Goal: Information Seeking & Learning: Learn about a topic

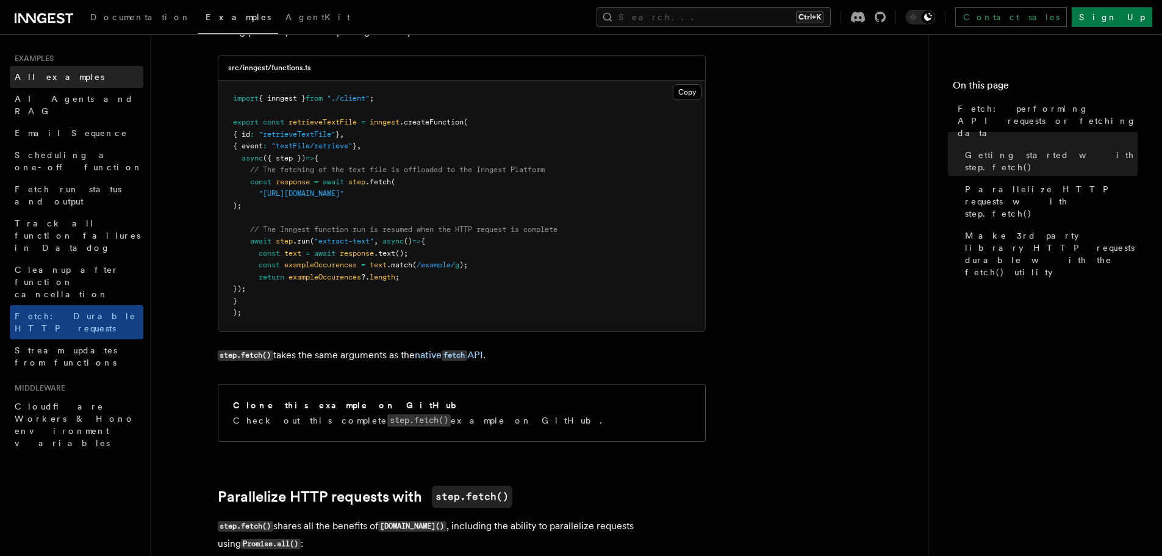
click at [46, 77] on span "All examples" at bounding box center [60, 77] width 90 height 10
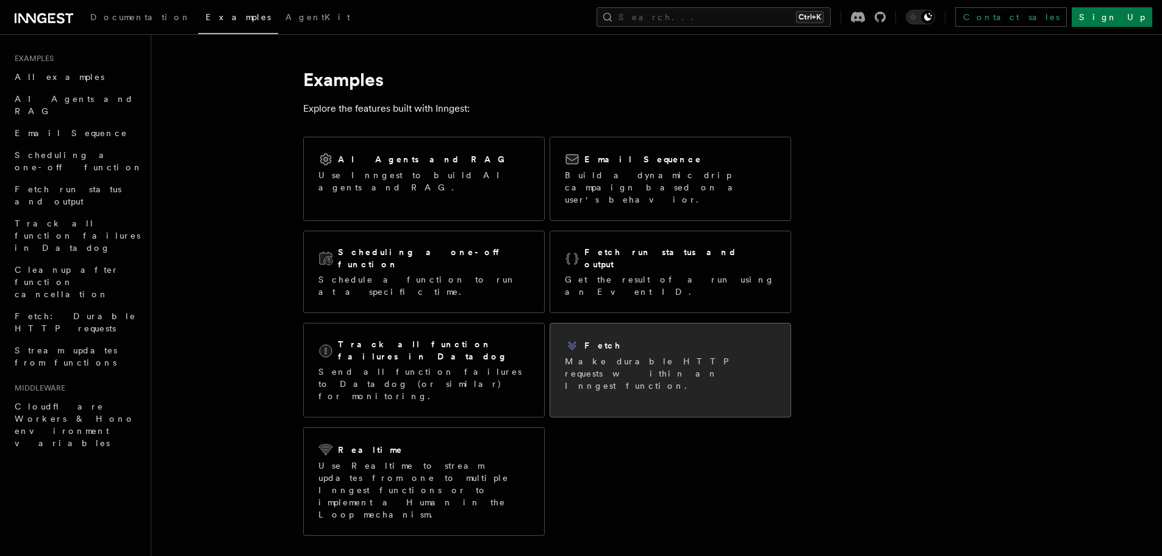
click at [631, 355] on p "Make durable HTTP requests within an Inngest function." at bounding box center [670, 373] width 211 height 37
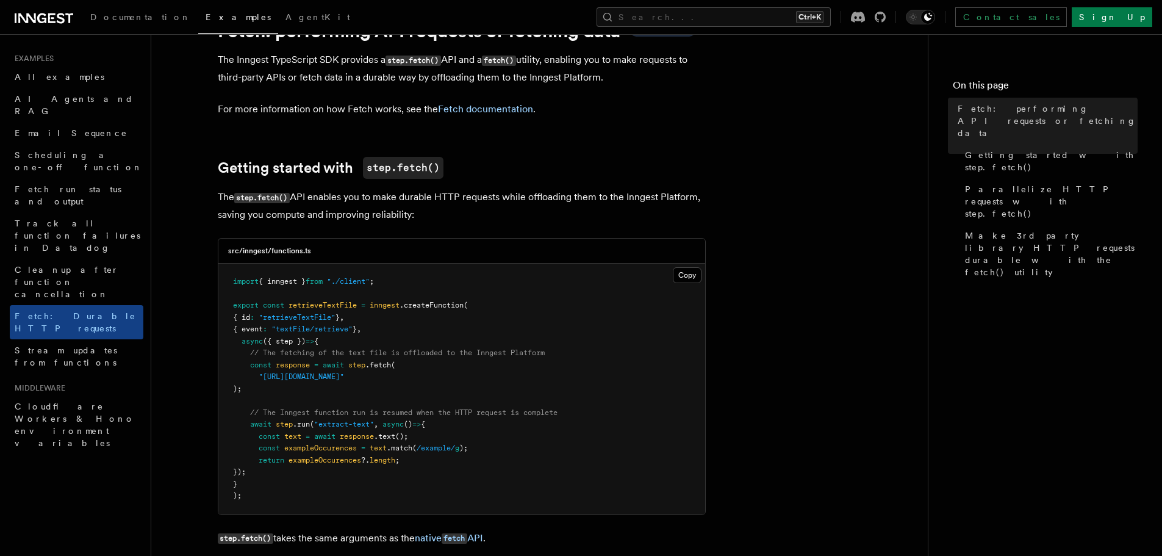
scroll to position [244, 0]
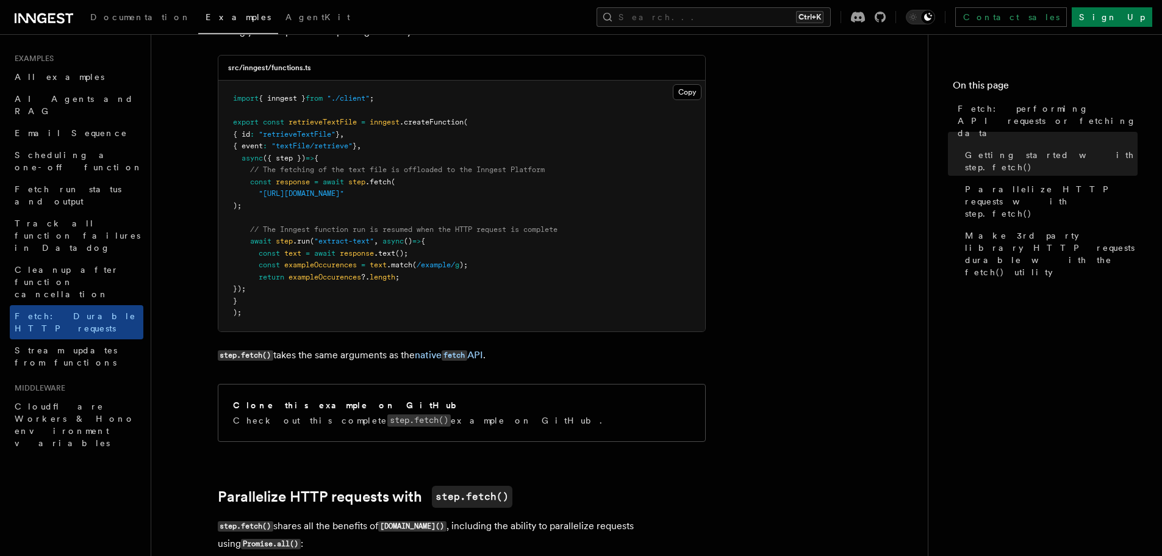
click at [485, 266] on pre "import { inngest } from "./client" ; export const retrieveTextFile = inngest .c…" at bounding box center [461, 205] width 487 height 251
click at [399, 277] on span ";" at bounding box center [397, 277] width 4 height 9
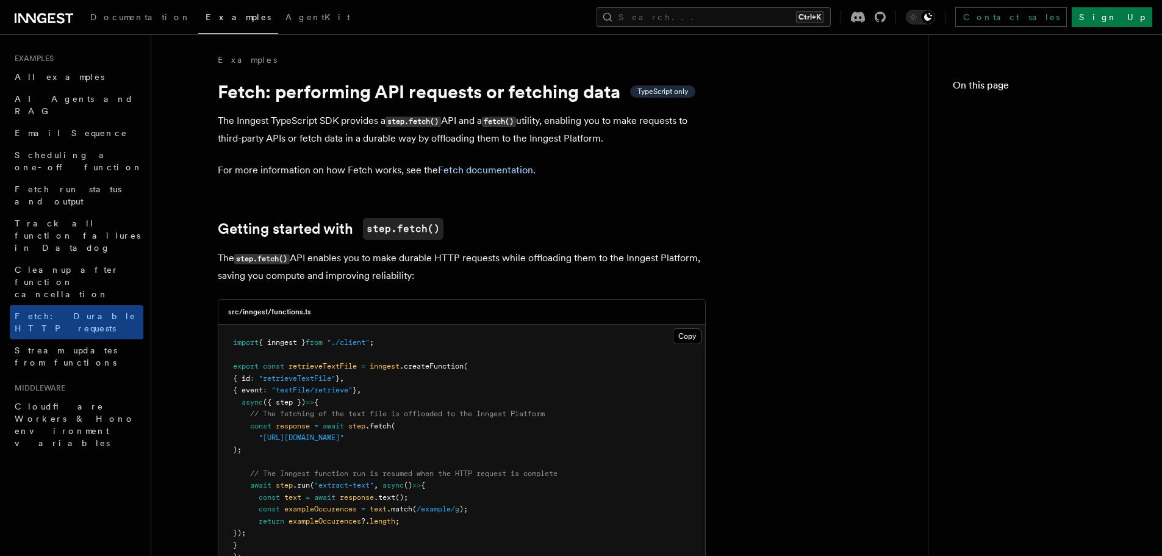
scroll to position [244, 0]
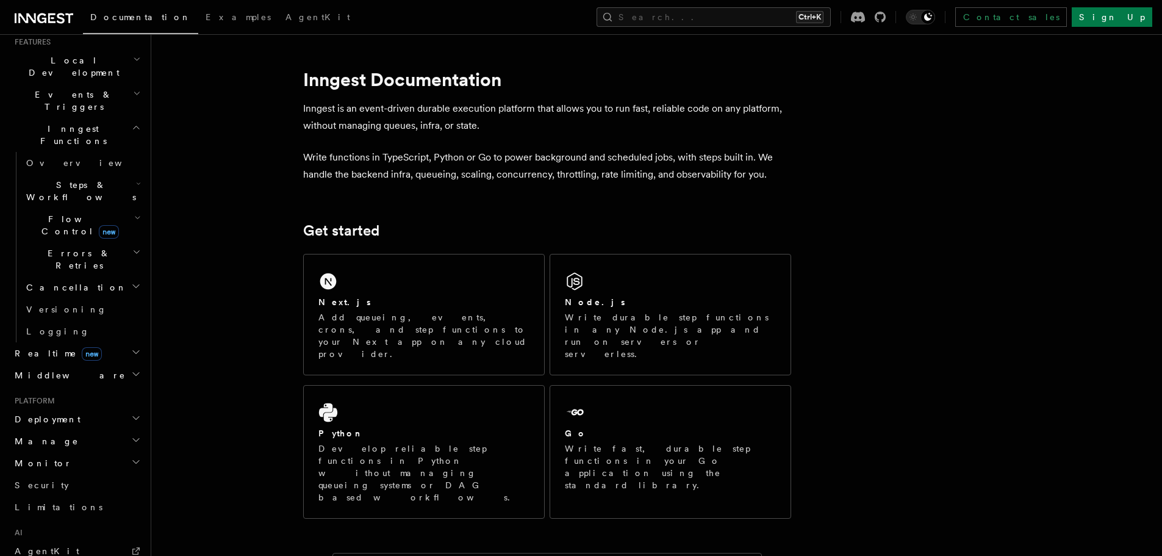
scroll to position [274, 0]
click at [131, 434] on icon "button" at bounding box center [136, 439] width 10 height 10
click at [46, 457] on span "Environments" at bounding box center [78, 462] width 105 height 10
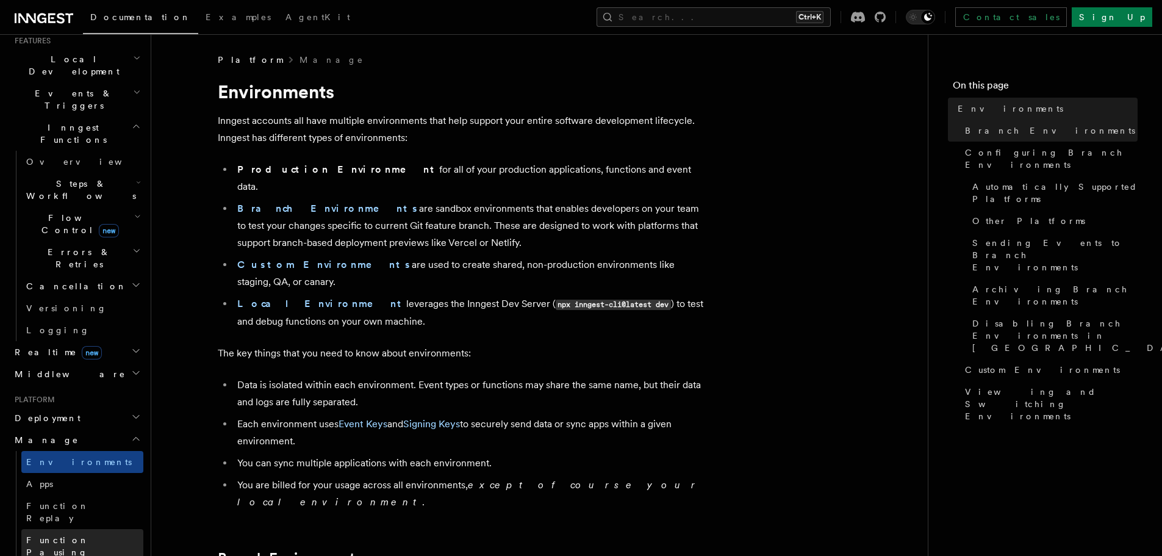
click at [63, 535] on span "Function Pausing" at bounding box center [57, 546] width 63 height 22
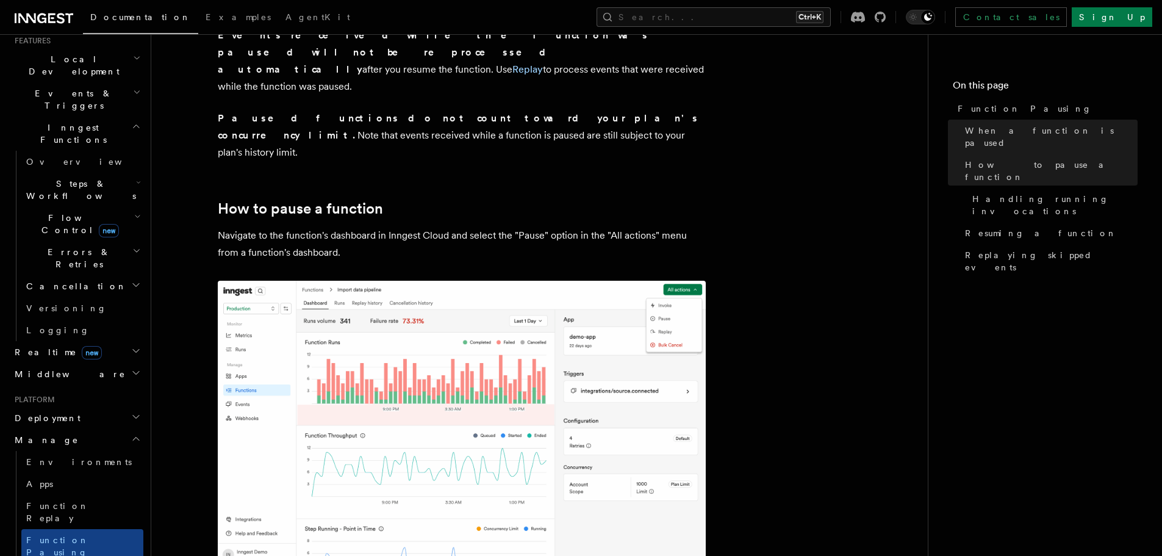
scroll to position [335, 0]
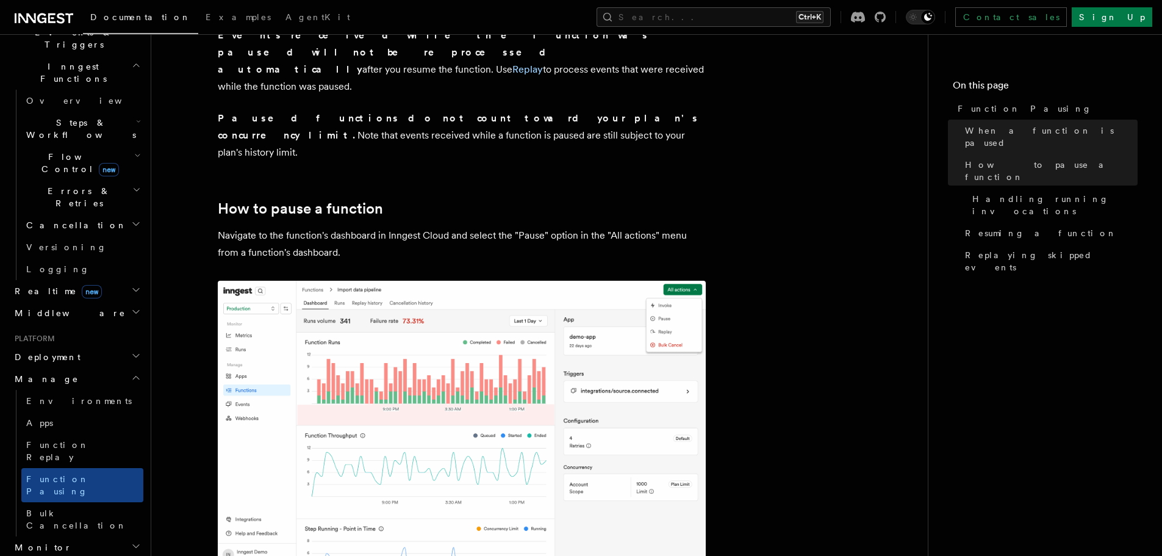
click at [131, 541] on icon "button" at bounding box center [136, 546] width 10 height 10
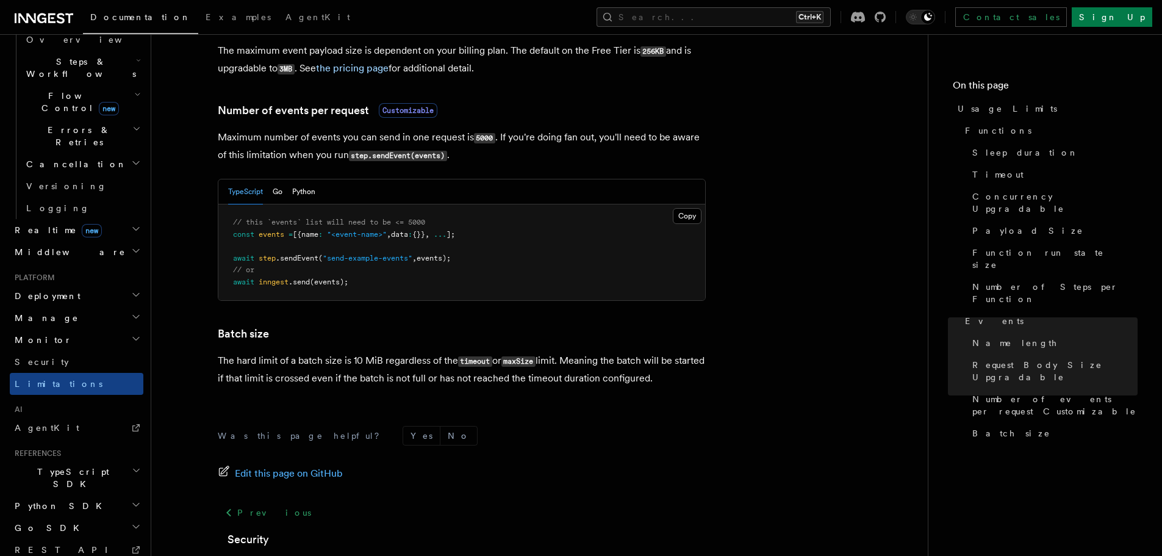
scroll to position [1159, 0]
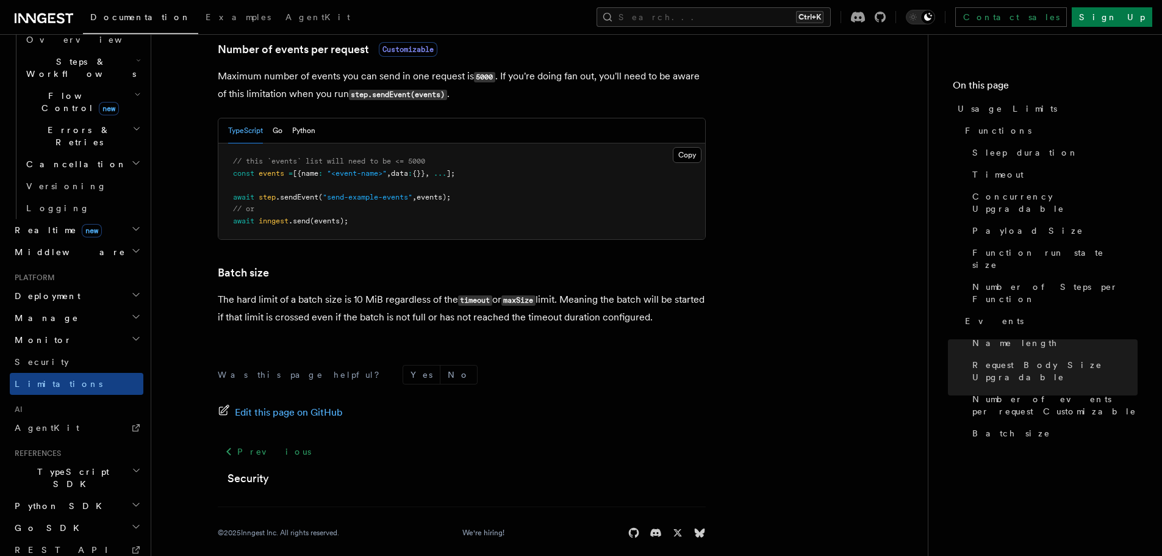
click at [132, 465] on icon "button" at bounding box center [136, 470] width 9 height 10
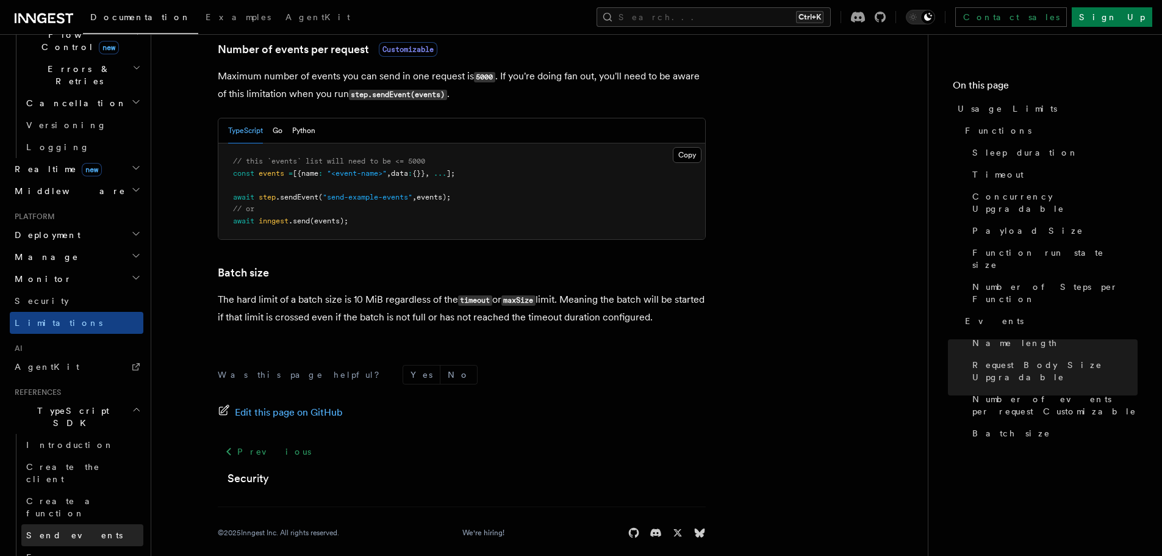
scroll to position [518, 0]
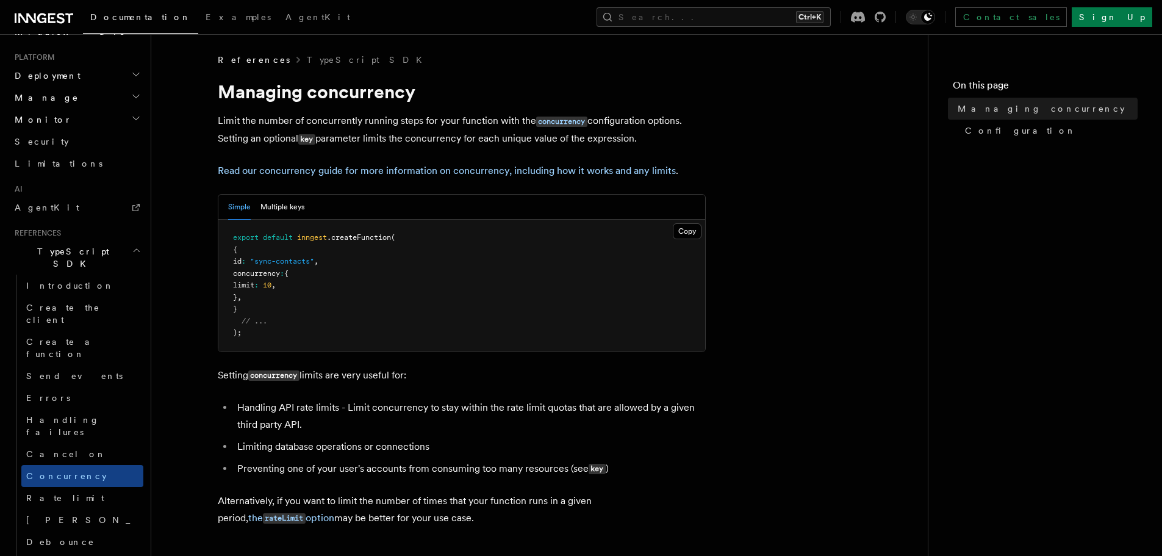
scroll to position [631, 0]
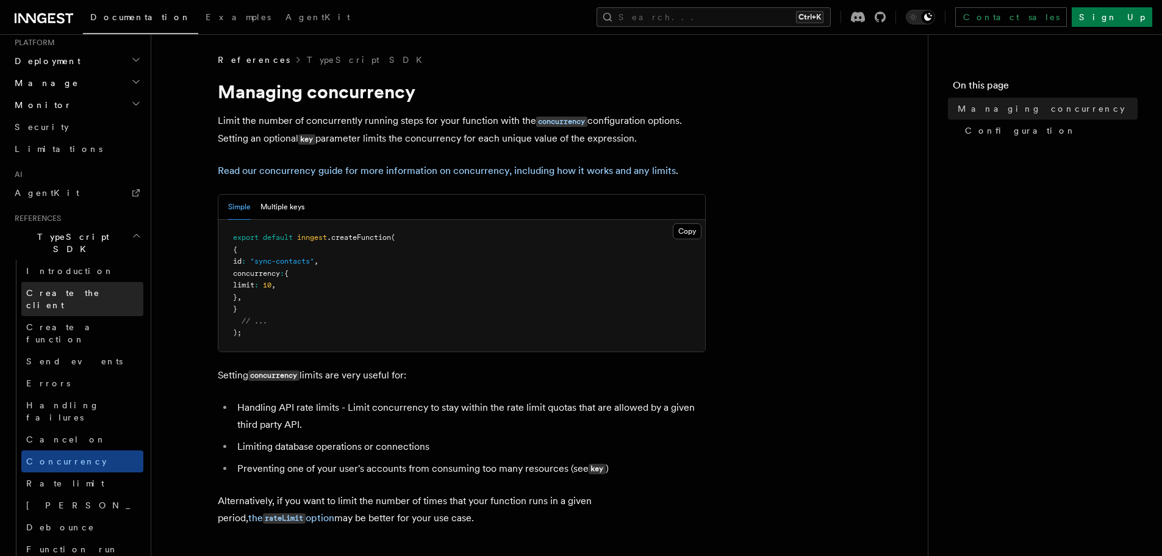
click at [52, 288] on span "Create the client" at bounding box center [63, 299] width 74 height 22
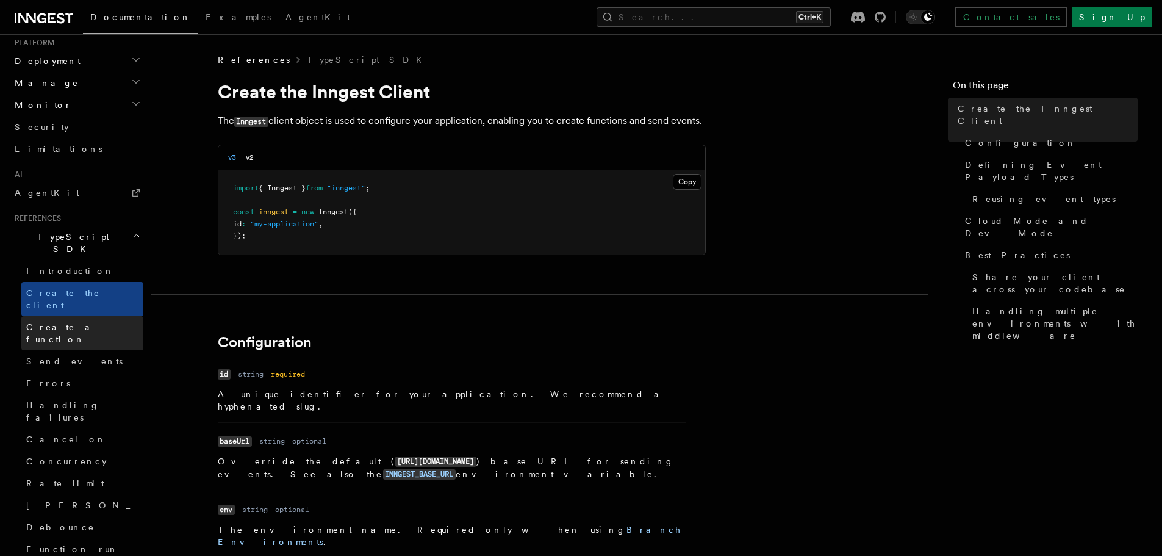
click at [57, 322] on span "Create a function" at bounding box center [62, 333] width 73 height 22
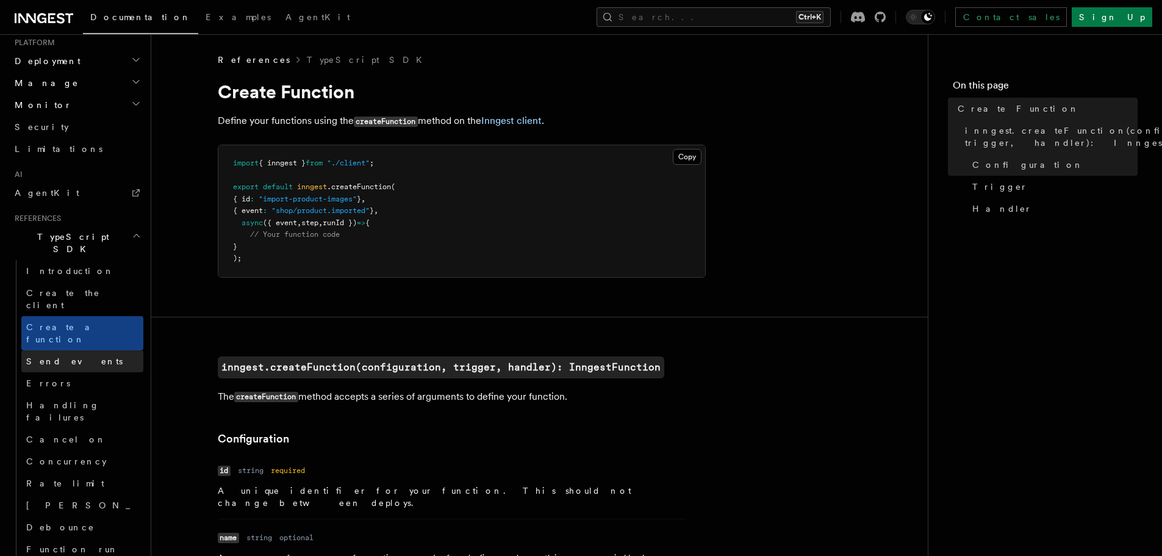
click at [43, 356] on span "Send events" at bounding box center [74, 361] width 96 height 10
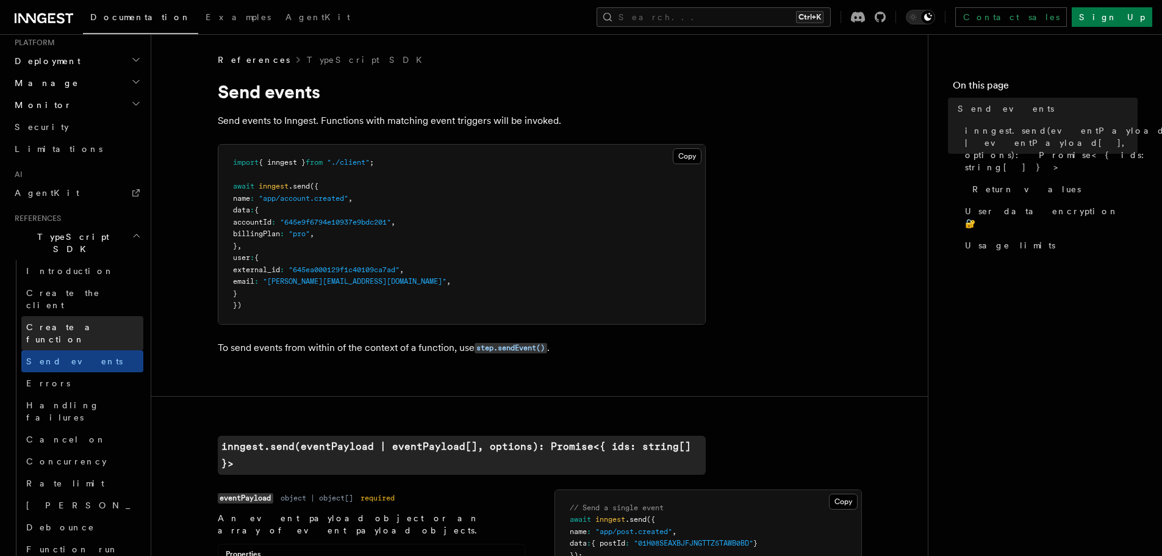
click at [48, 322] on span "Create a function" at bounding box center [62, 333] width 73 height 22
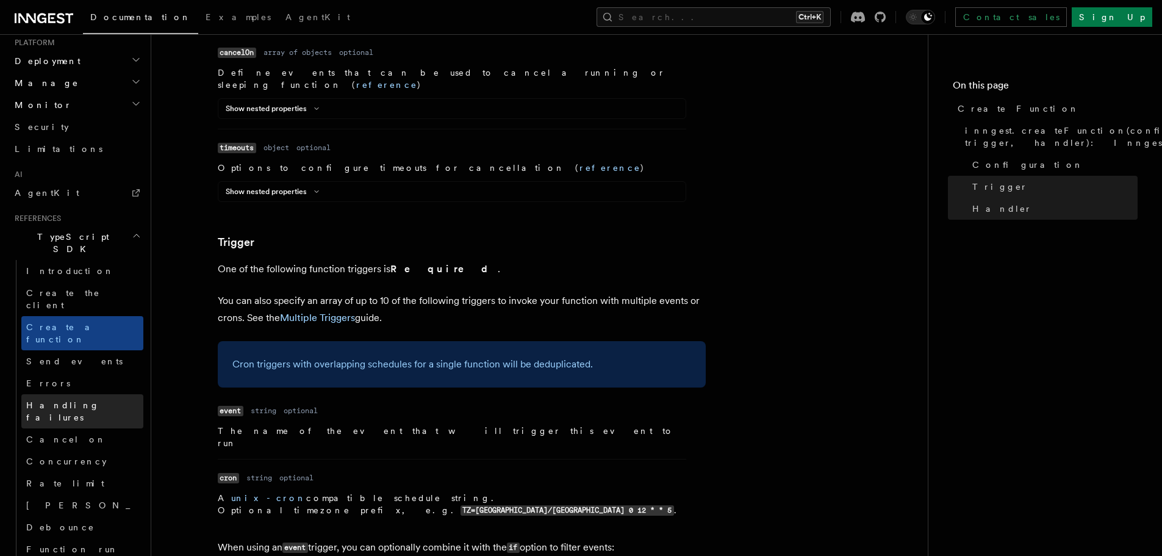
scroll to position [752, 0]
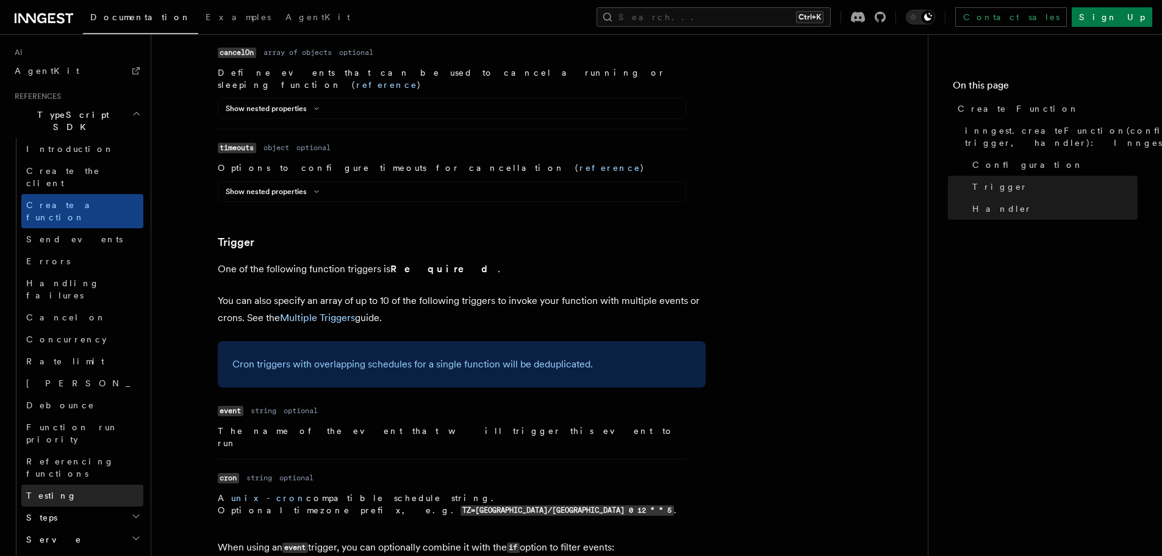
click at [46, 490] on span "Testing" at bounding box center [51, 495] width 51 height 10
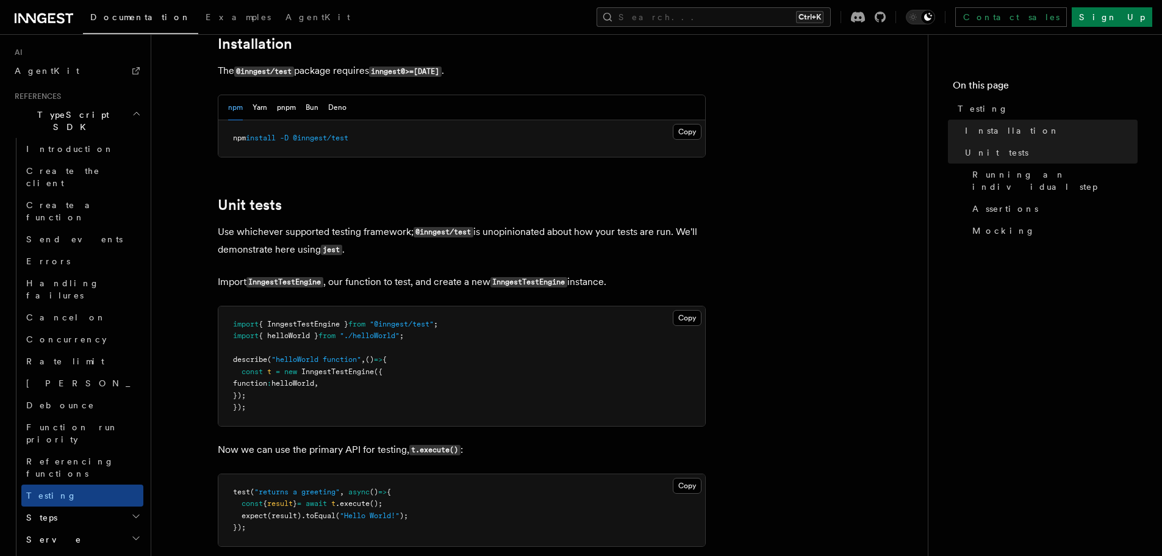
scroll to position [488, 0]
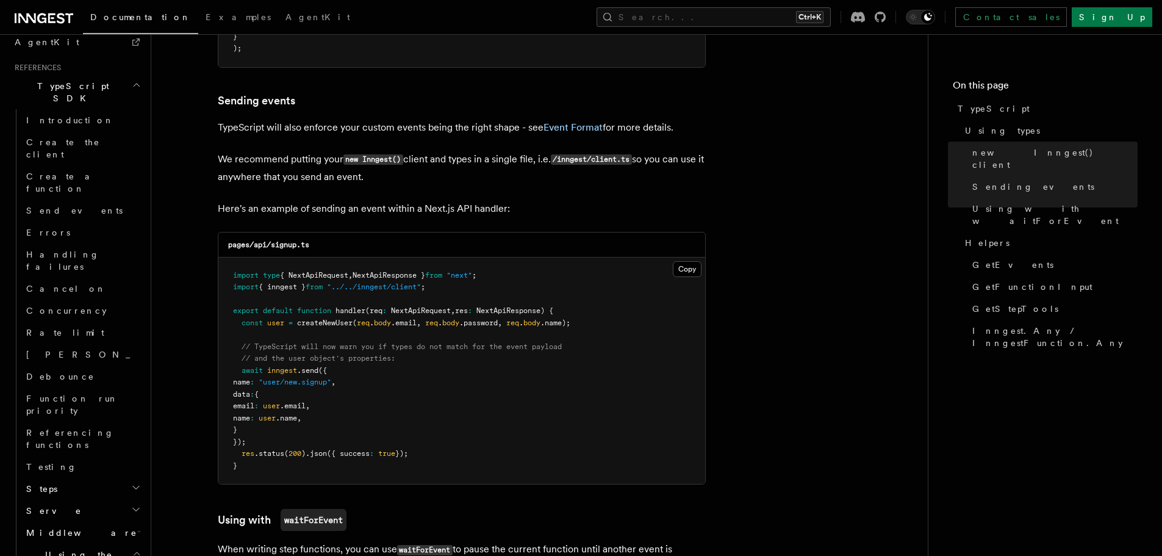
scroll to position [537, 0]
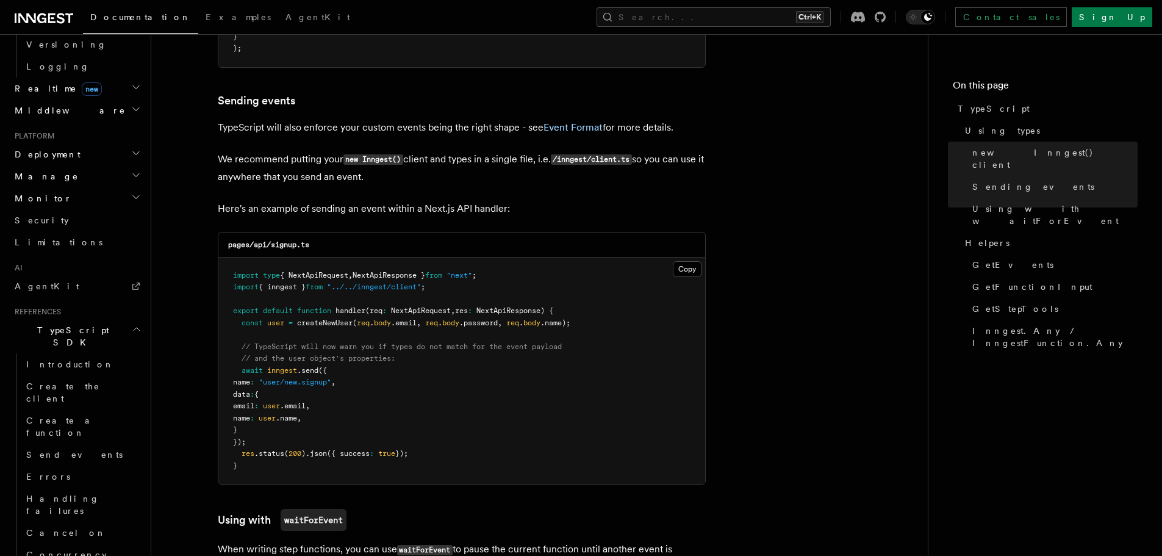
click at [132, 324] on icon "button" at bounding box center [136, 329] width 9 height 10
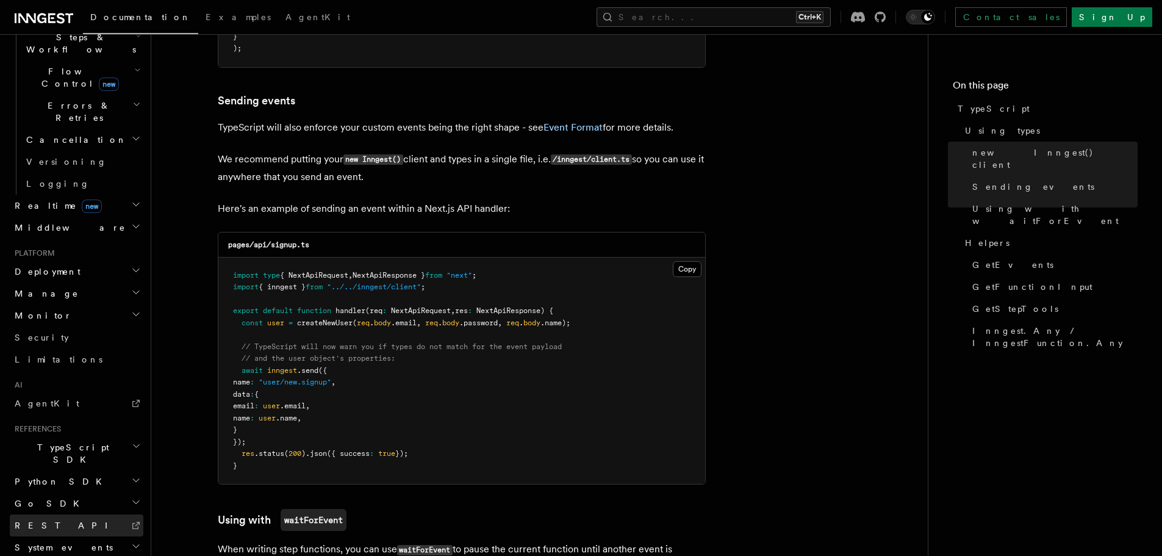
click at [80, 514] on link "REST API" at bounding box center [77, 525] width 134 height 22
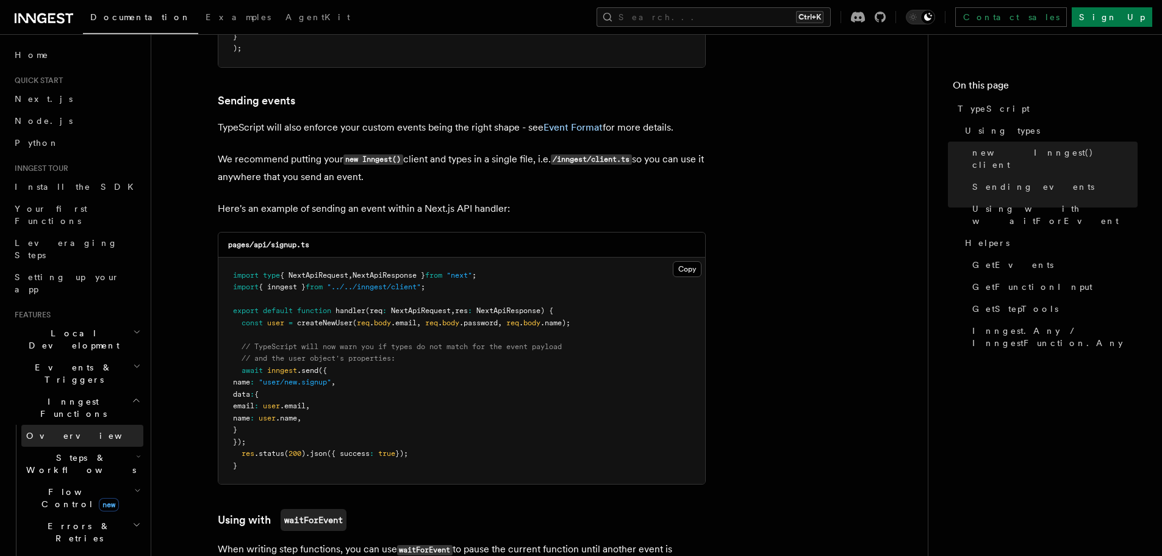
scroll to position [671, 0]
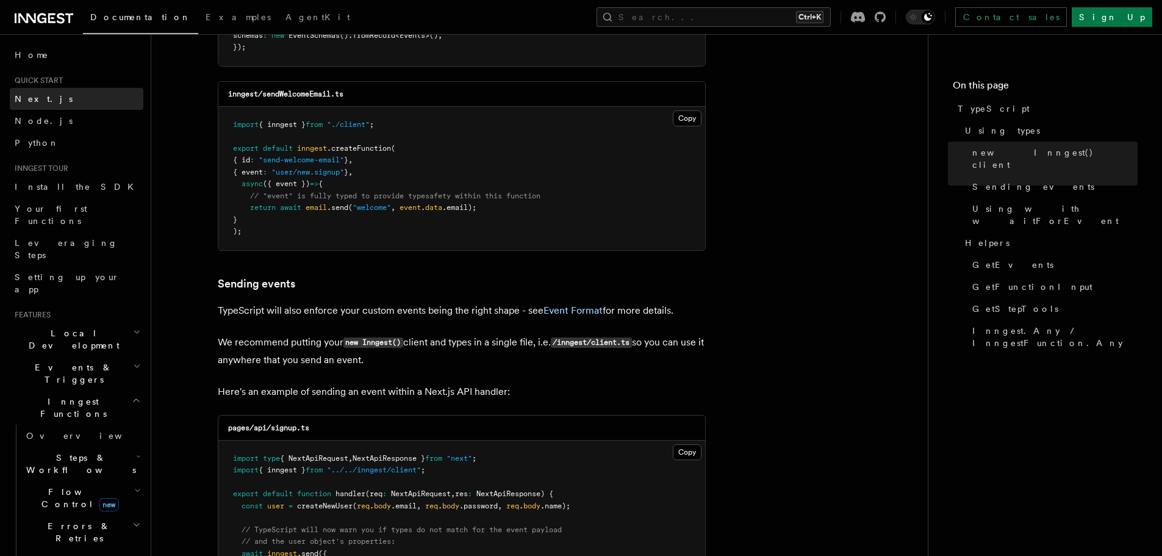
click at [26, 96] on span "Next.js" at bounding box center [44, 99] width 58 height 10
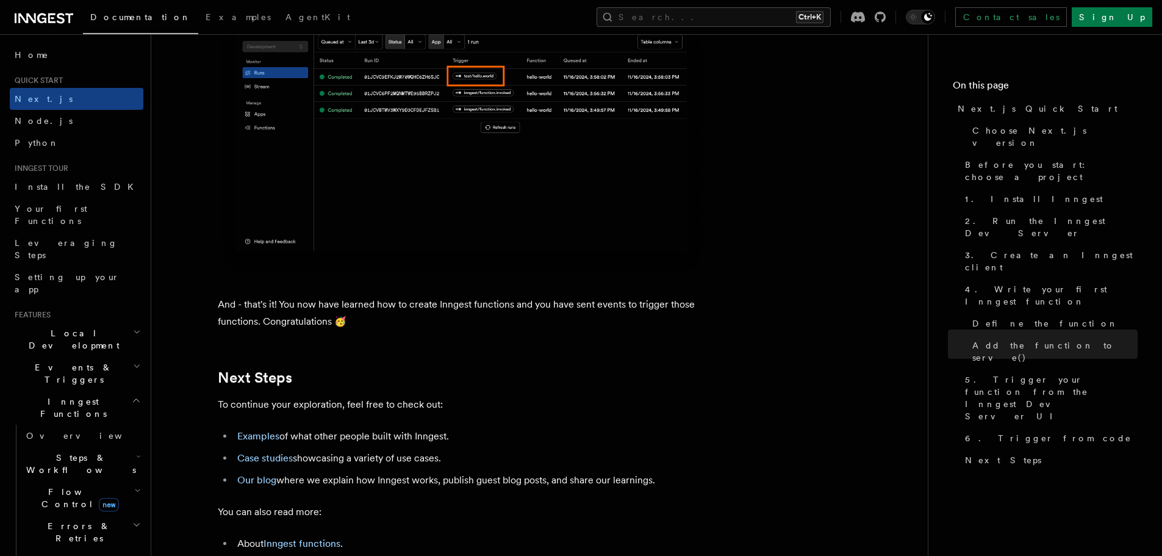
scroll to position [7440, 0]
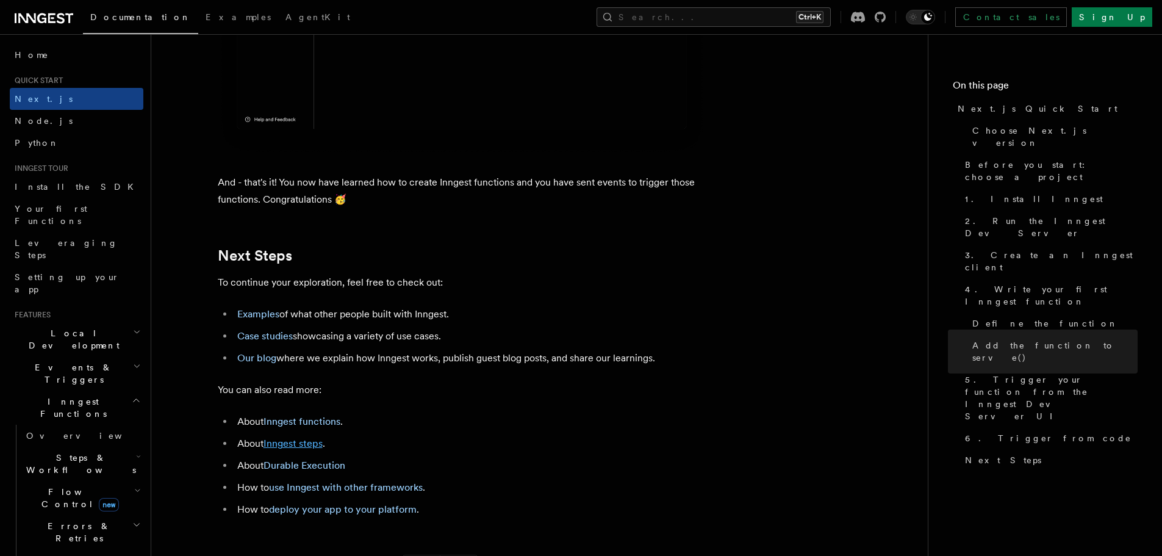
click at [299, 449] on link "Inngest steps" at bounding box center [292, 443] width 59 height 12
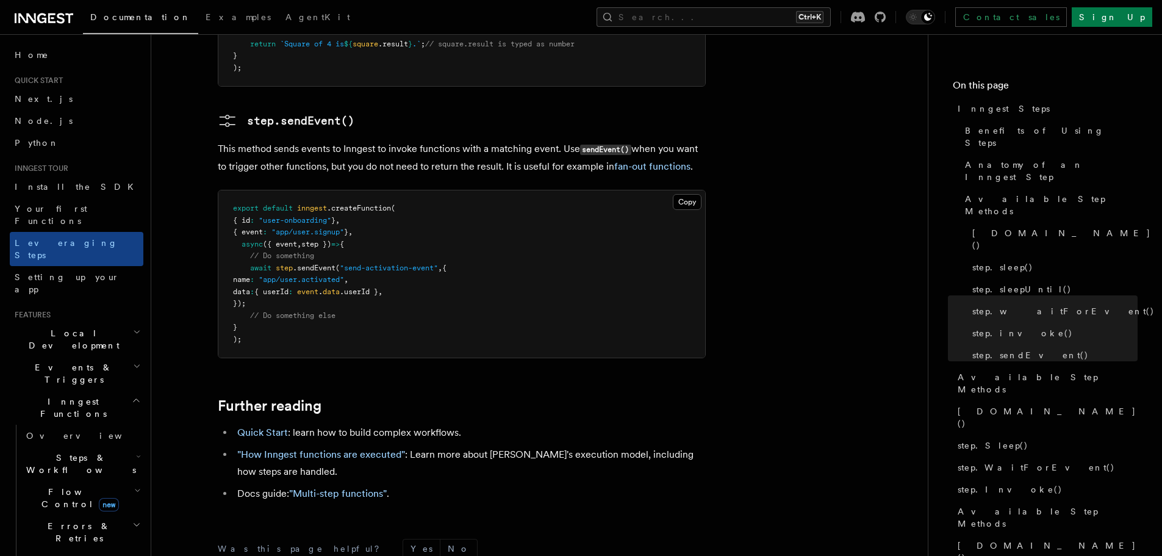
scroll to position [2662, 0]
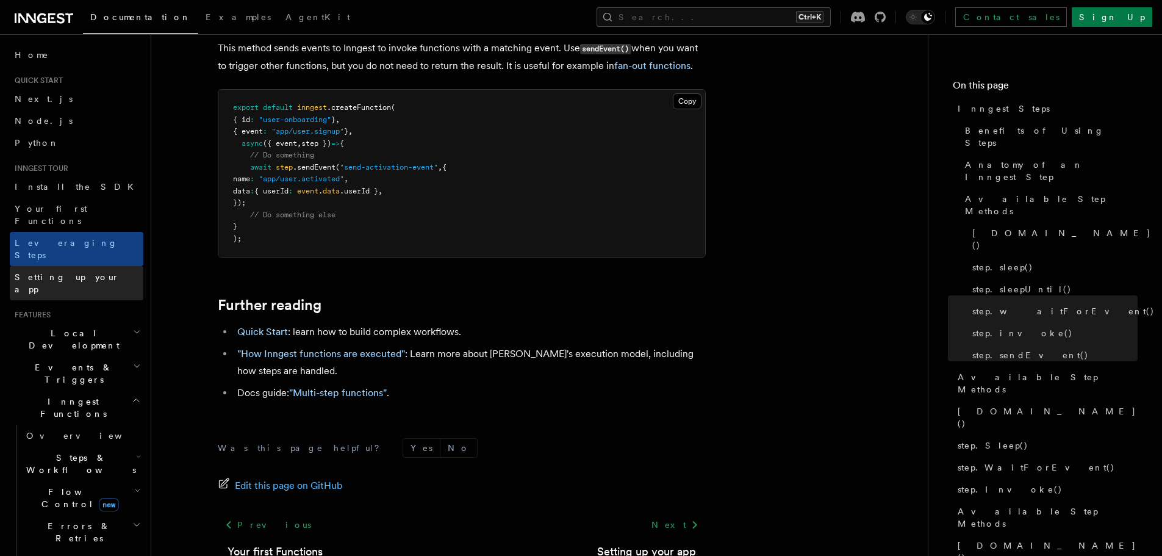
click at [38, 271] on span "Setting up your app" at bounding box center [79, 283] width 129 height 24
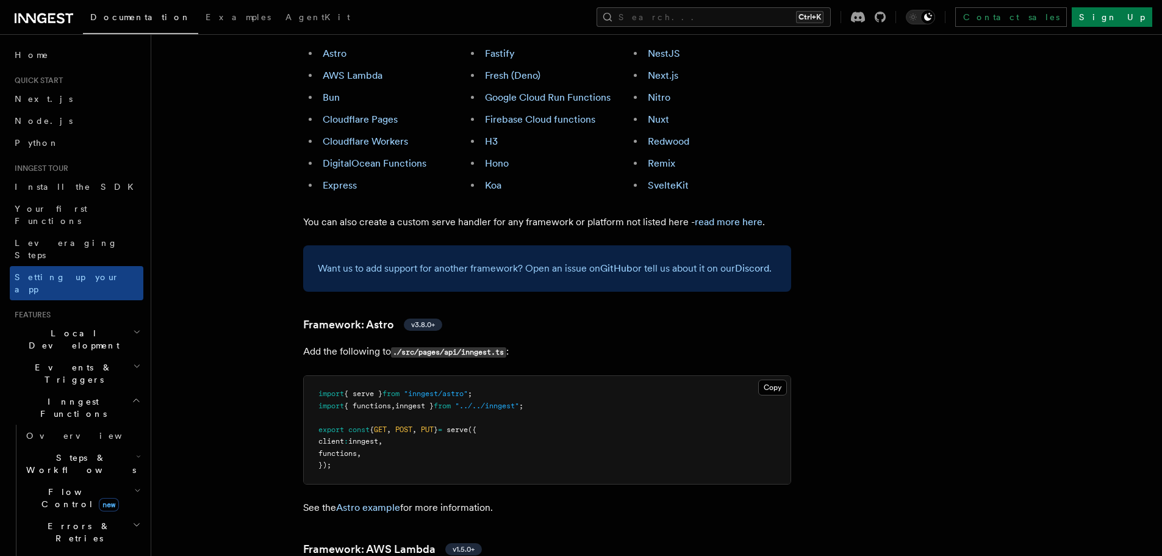
scroll to position [549, 0]
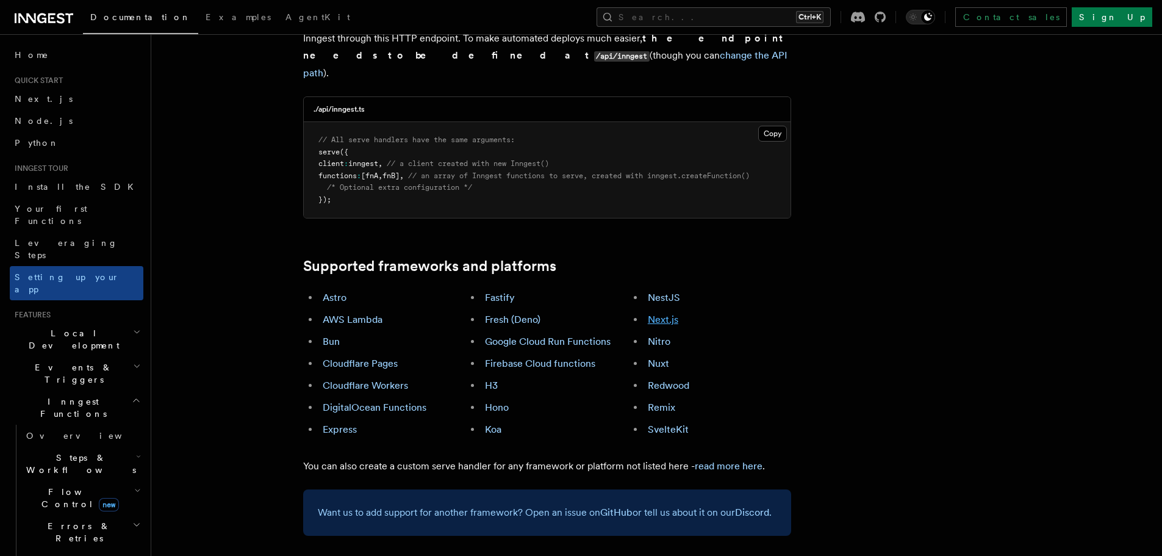
click at [663, 313] on link "Next.js" at bounding box center [663, 319] width 30 height 12
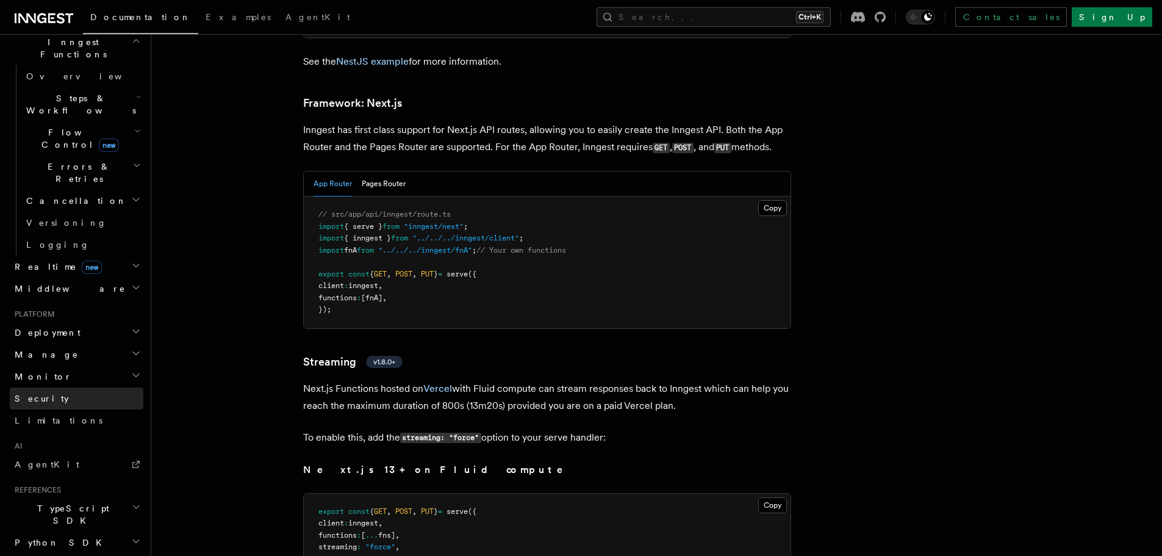
scroll to position [298, 0]
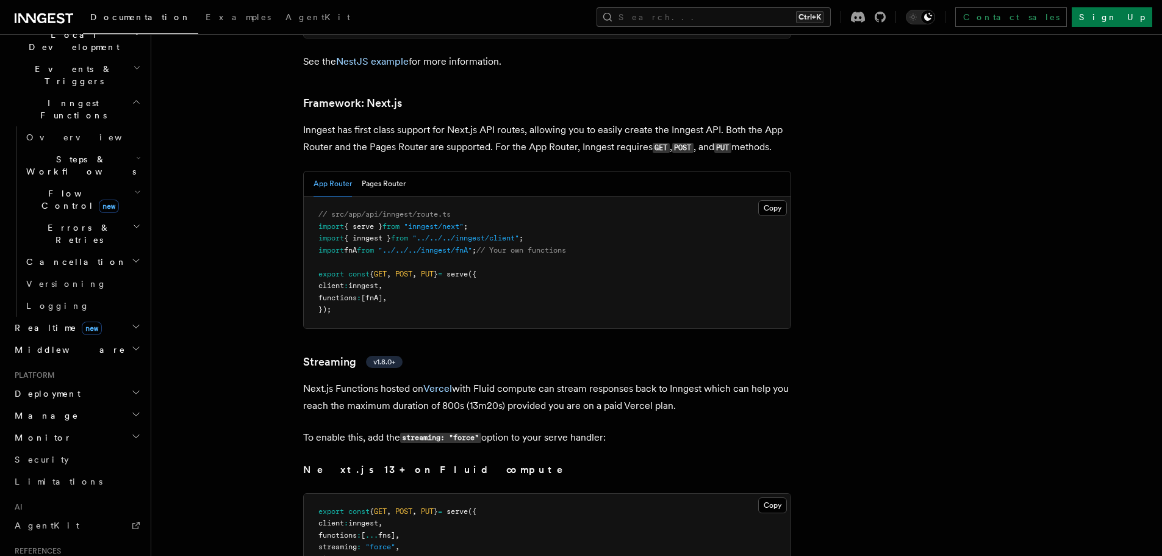
click at [133, 391] on icon "button" at bounding box center [136, 392] width 6 height 3
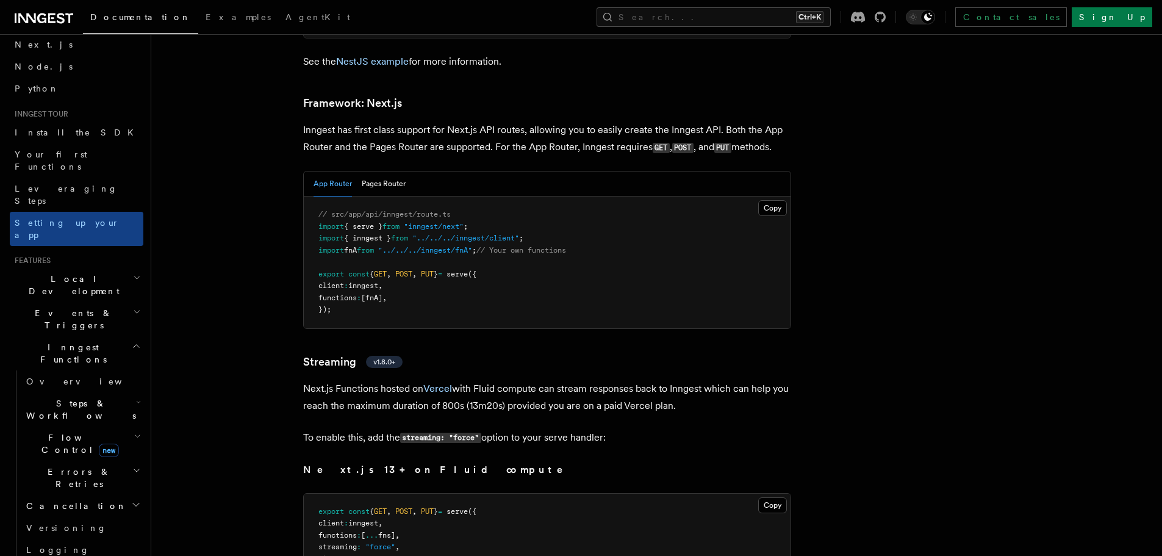
scroll to position [0, 0]
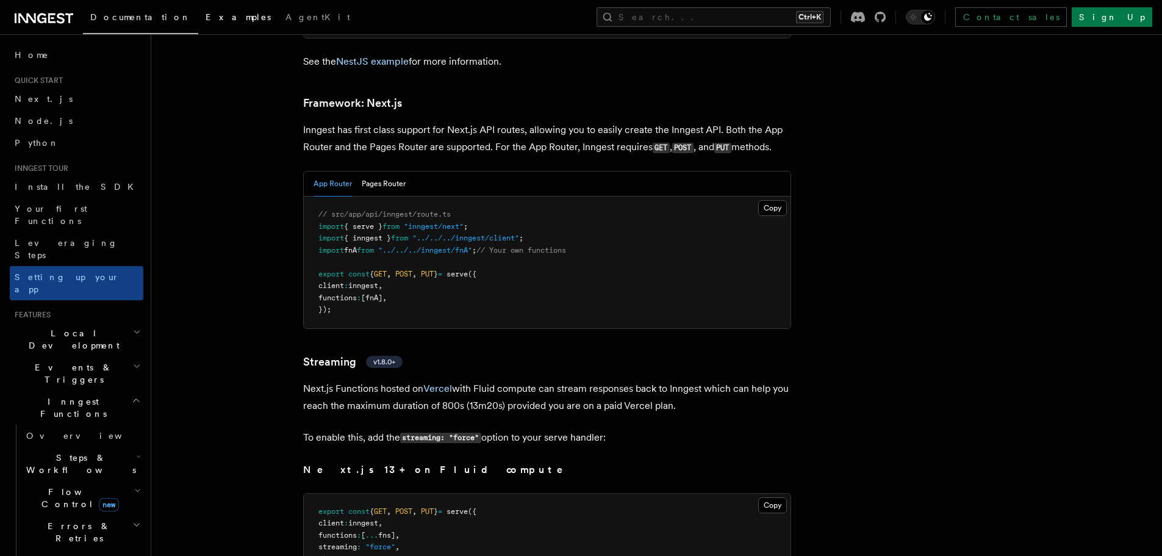
click at [206, 20] on span "Examples" at bounding box center [238, 17] width 65 height 10
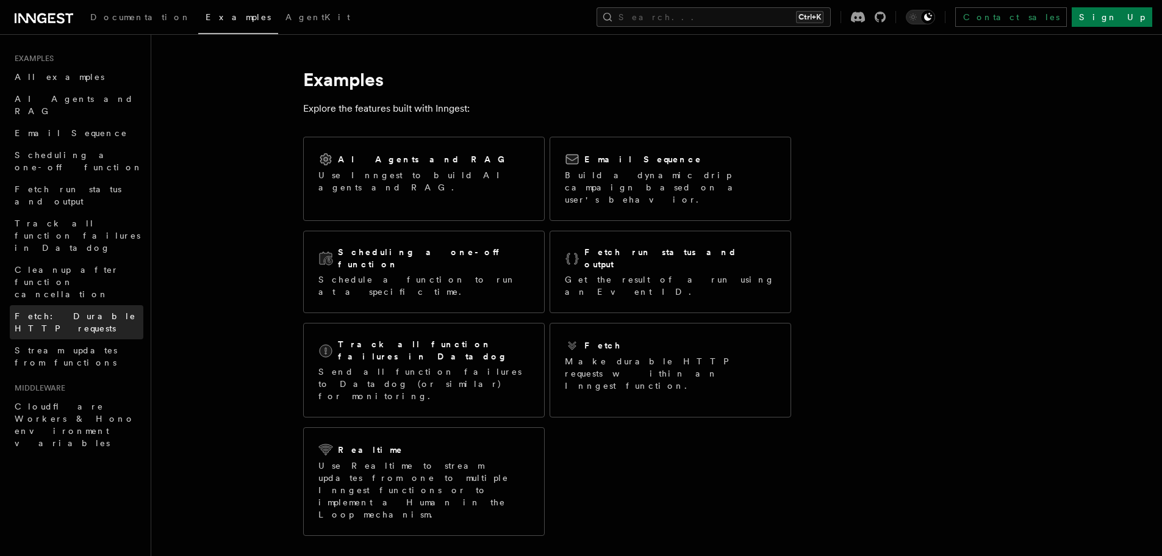
click at [51, 311] on span "Fetch: Durable HTTP requests" at bounding box center [75, 322] width 121 height 22
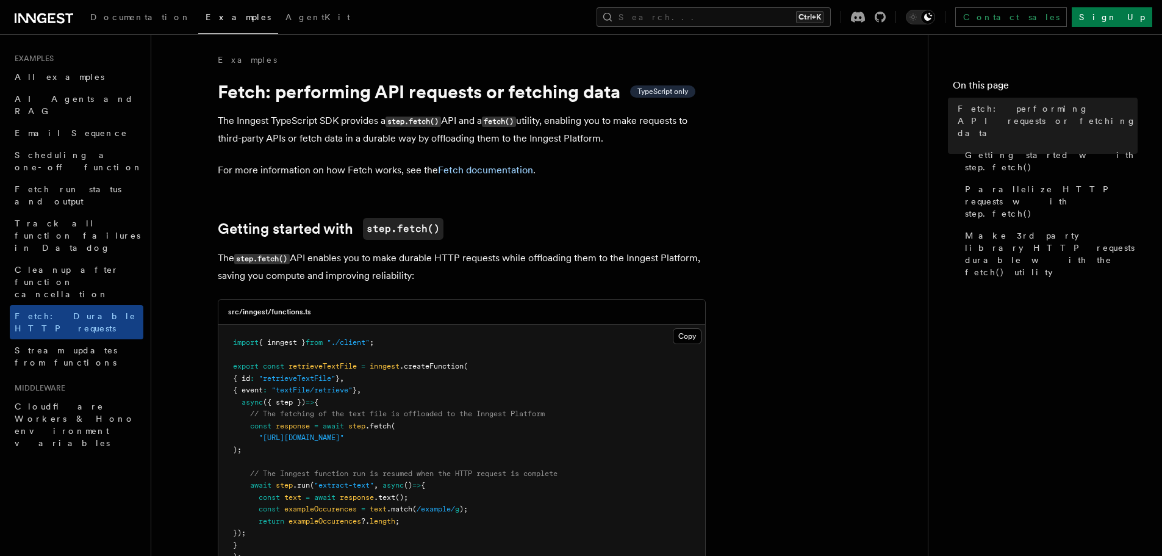
scroll to position [122, 0]
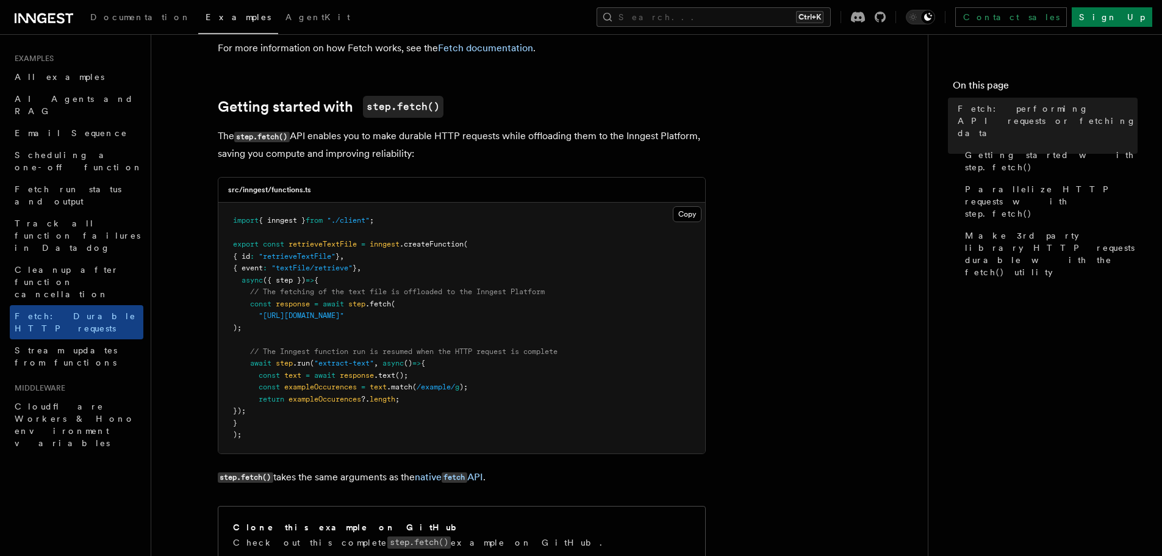
drag, startPoint x: 263, startPoint y: 315, endPoint x: 549, endPoint y: 313, distance: 285.4
click at [344, 313] on span ""[URL][DOMAIN_NAME]"" at bounding box center [301, 315] width 85 height 9
